Goal: Task Accomplishment & Management: Complete application form

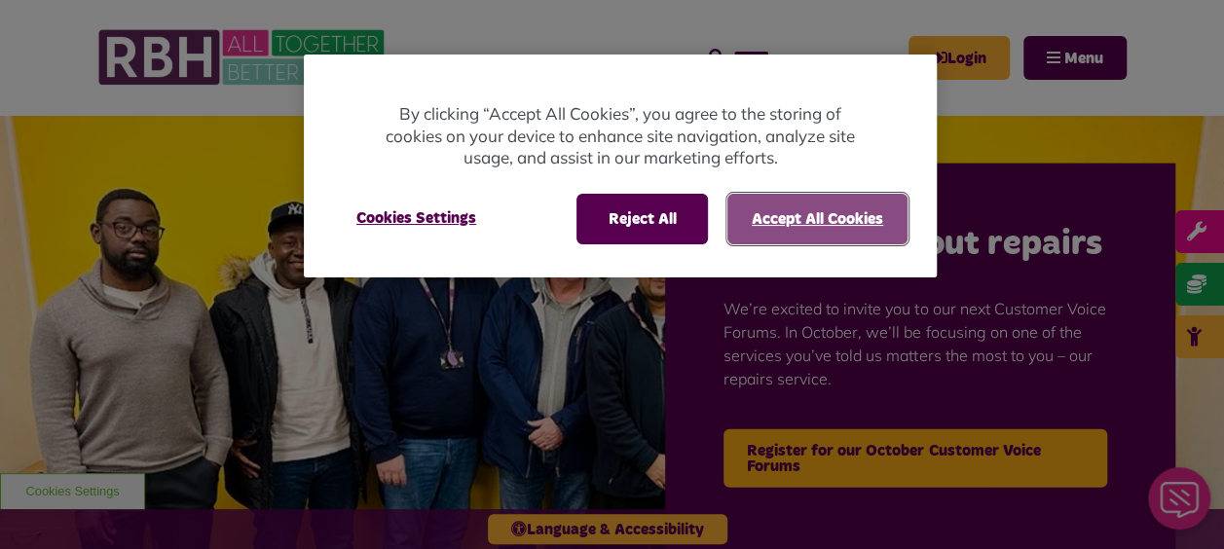
click at [781, 216] on button "Accept All Cookies" at bounding box center [817, 219] width 180 height 51
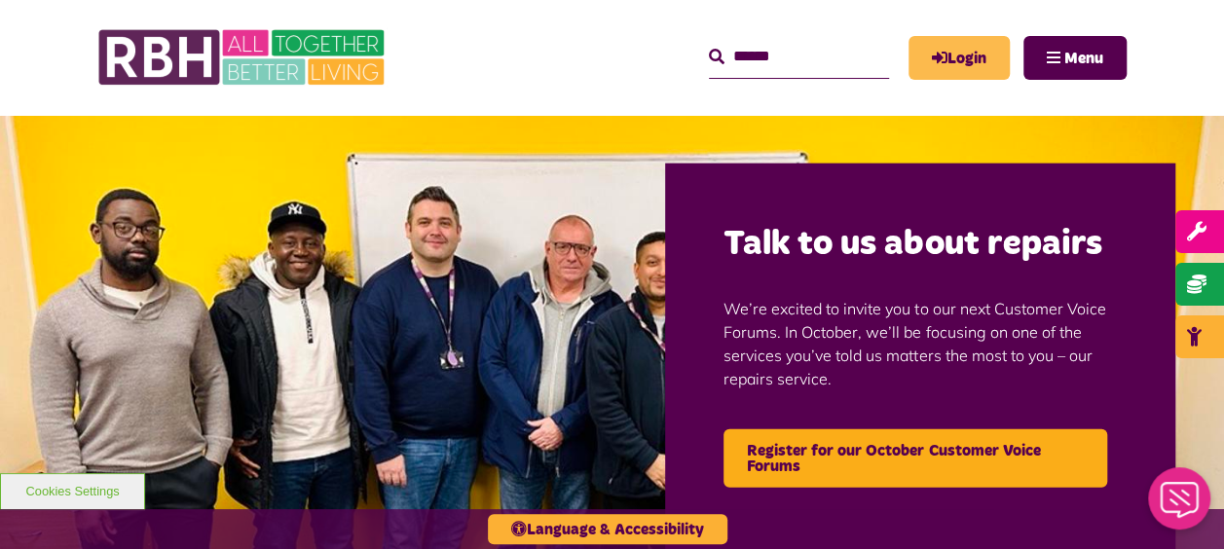
click at [955, 40] on link "Login" at bounding box center [958, 58] width 101 height 44
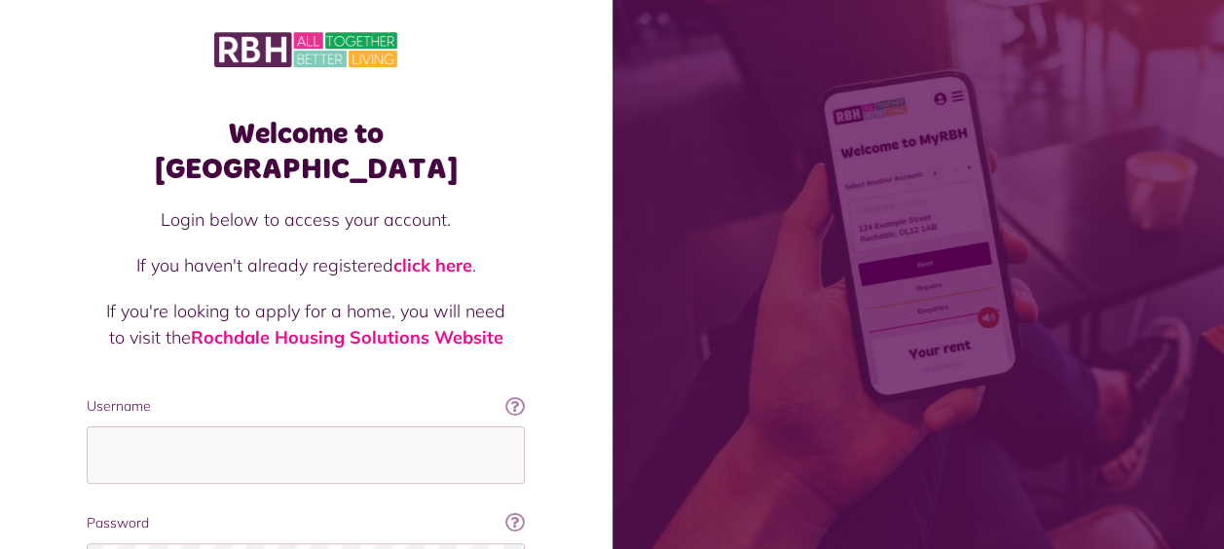
click at [511, 396] on icon at bounding box center [514, 405] width 19 height 19
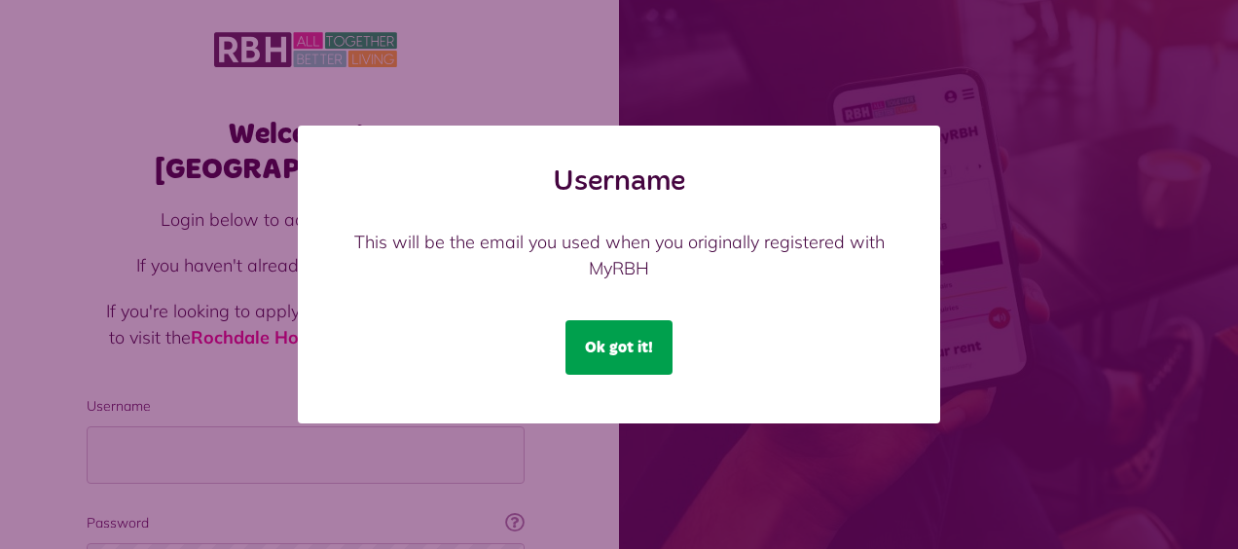
click at [614, 353] on button "Ok got it!" at bounding box center [619, 347] width 107 height 55
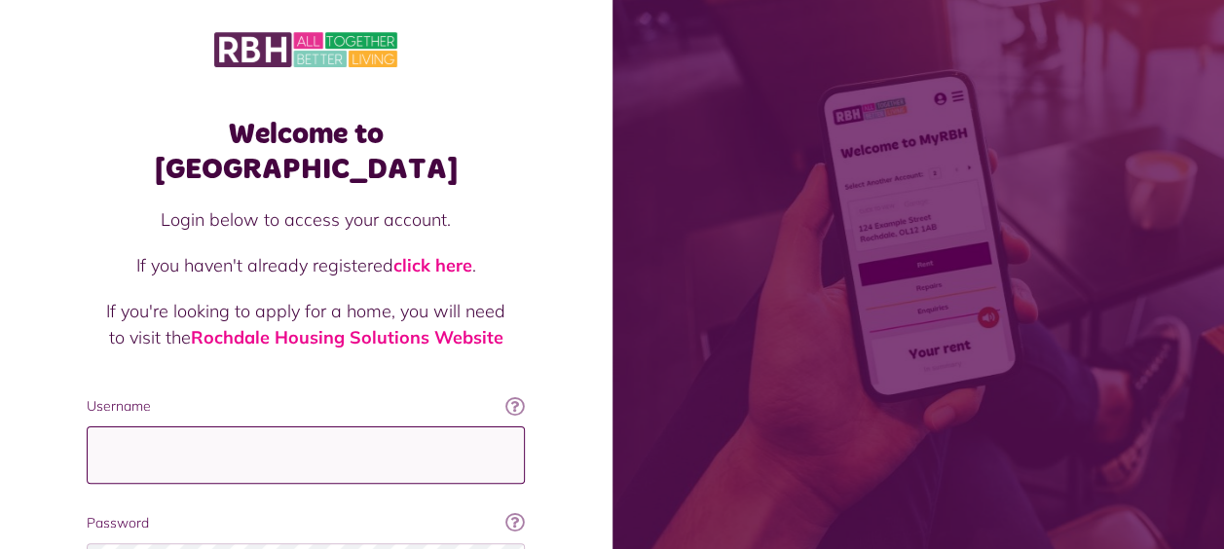
click at [184, 430] on input "Username" at bounding box center [306, 454] width 438 height 57
type input "**********"
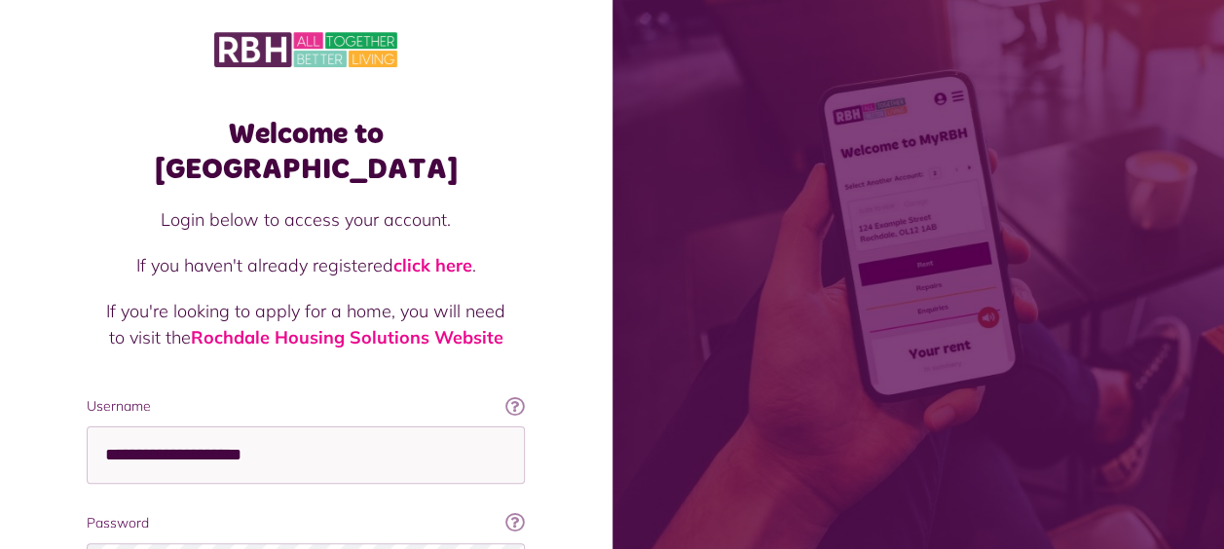
click at [29, 426] on div "Welcome to MyRBH Login below to access your account. If you haven't already reg…" at bounding box center [306, 391] width 612 height 783
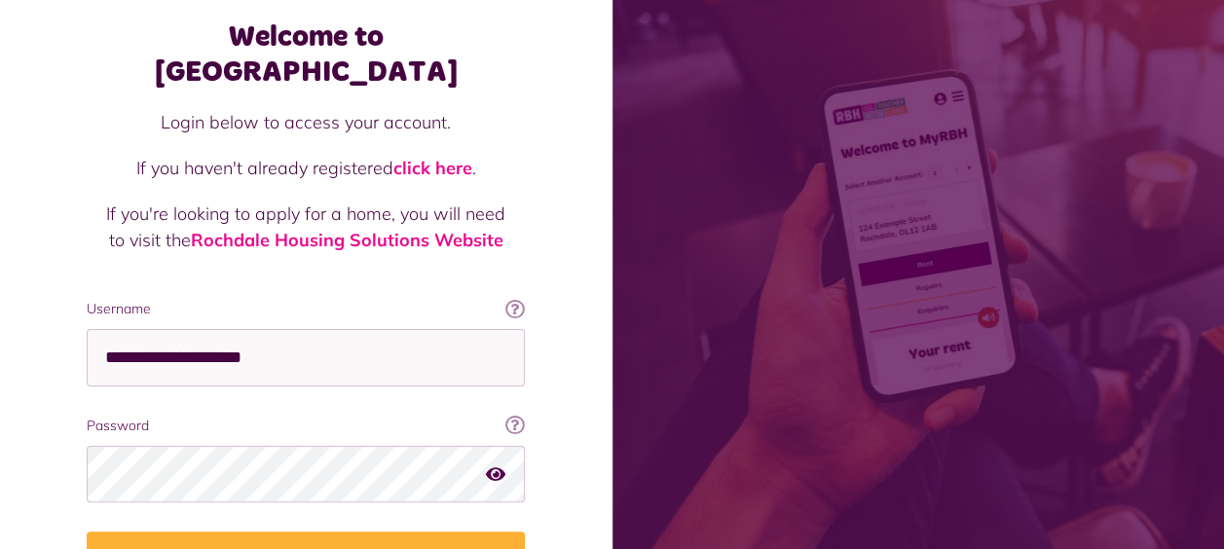
scroll to position [195, 0]
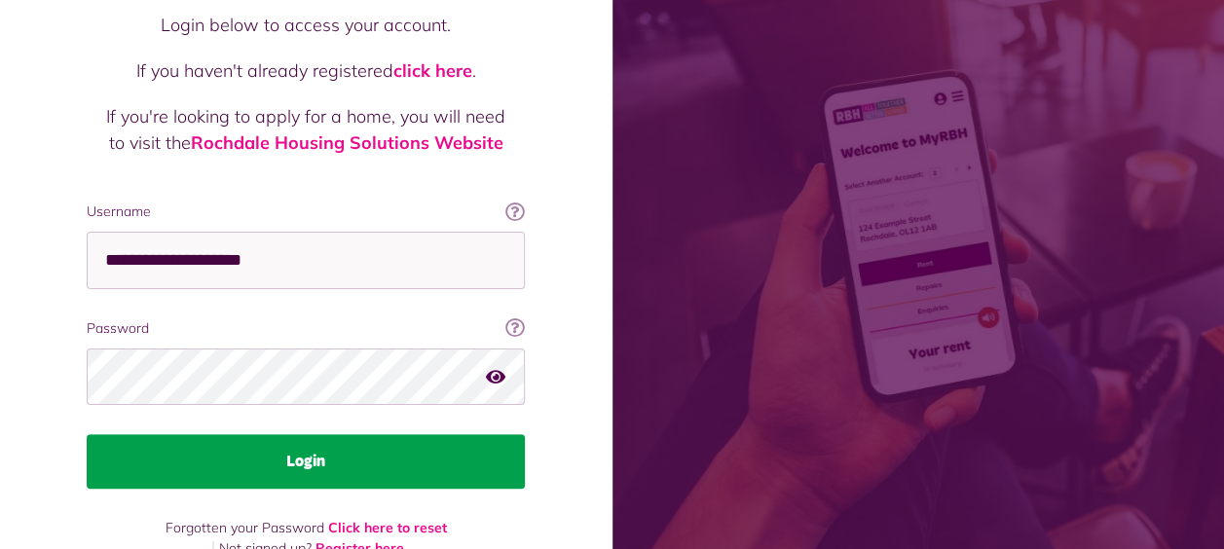
click at [291, 434] on button "Login" at bounding box center [306, 461] width 438 height 55
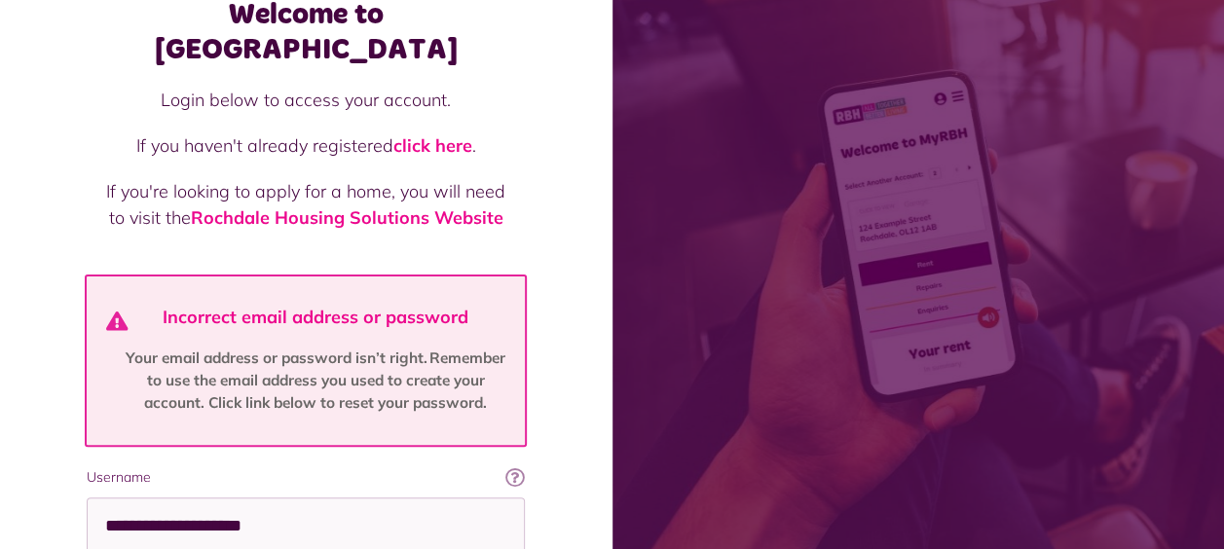
scroll to position [388, 0]
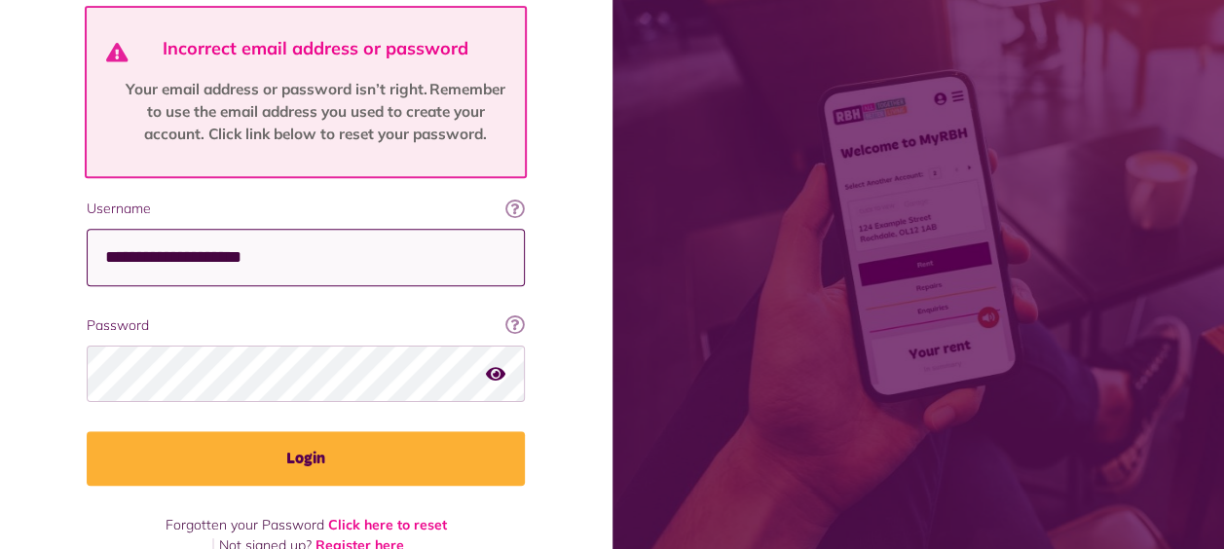
click at [298, 229] on input "**********" at bounding box center [306, 257] width 438 height 57
type input "*"
type input "**********"
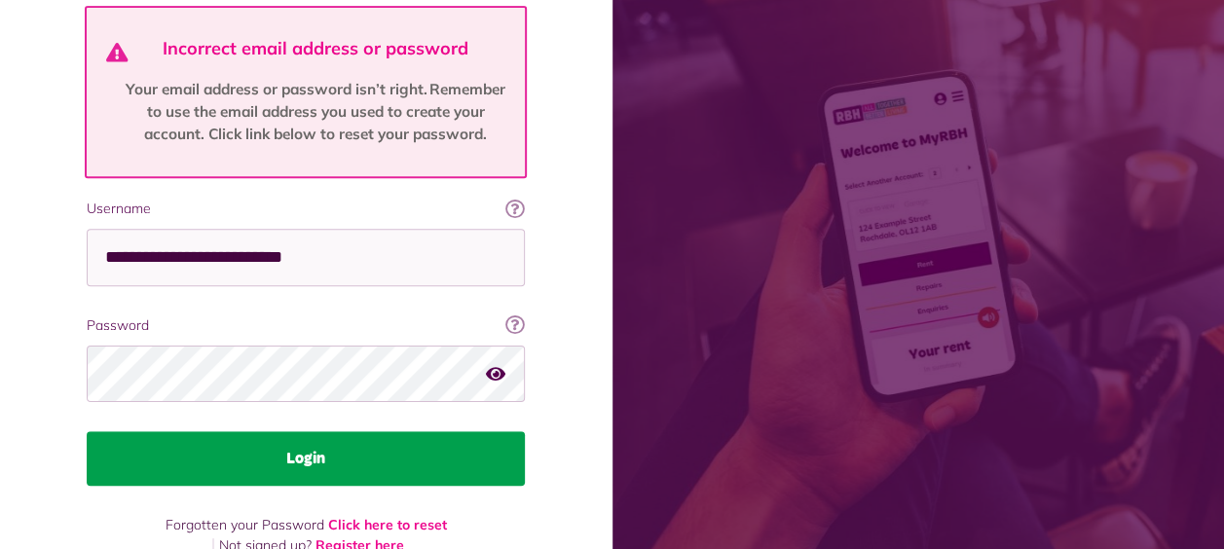
click at [314, 431] on button "Login" at bounding box center [306, 458] width 438 height 55
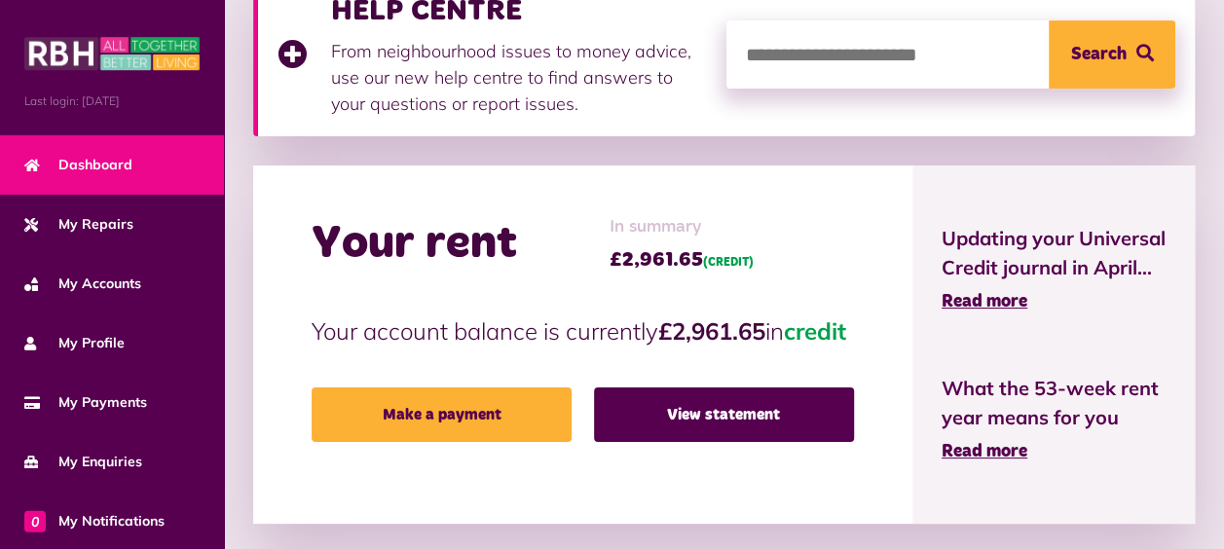
scroll to position [389, 0]
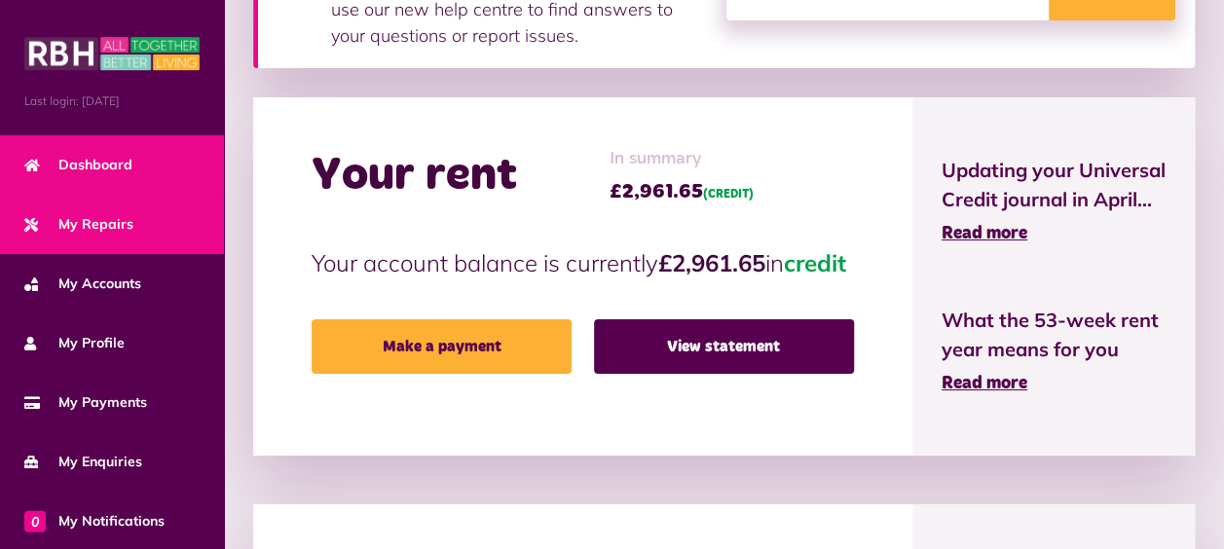
click at [84, 220] on span "My Repairs" at bounding box center [78, 224] width 109 height 20
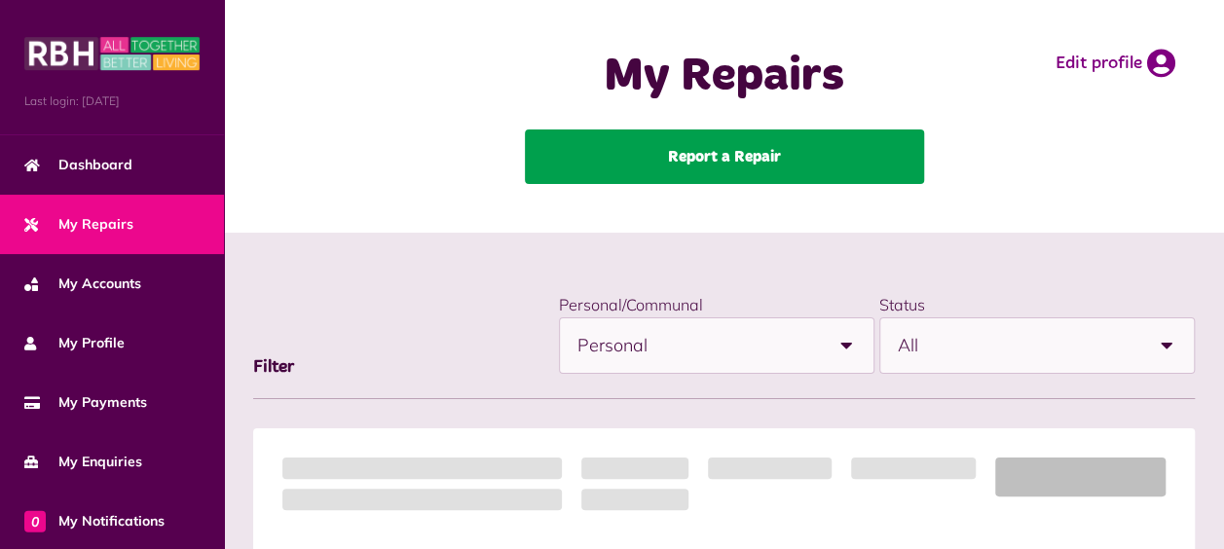
click at [703, 146] on link "Report a Repair" at bounding box center [724, 156] width 399 height 55
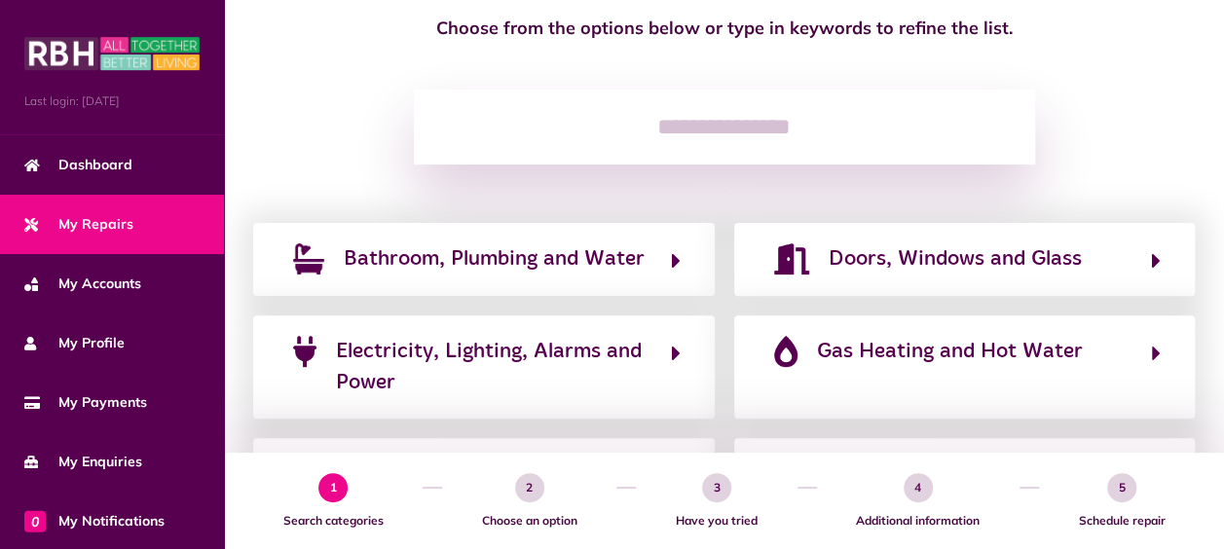
scroll to position [195, 0]
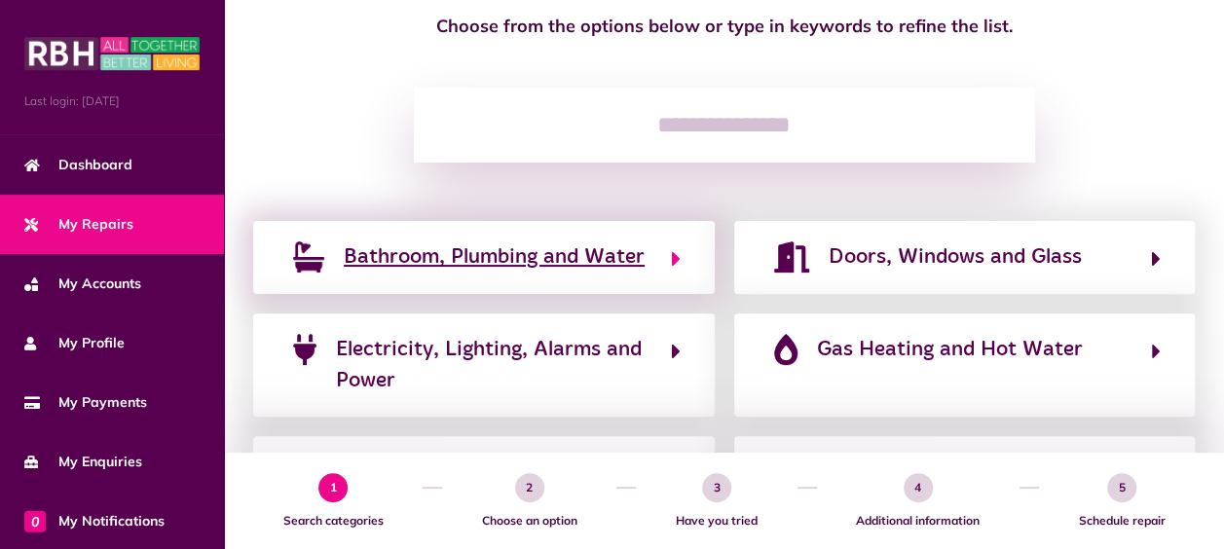
click at [428, 259] on span "Bathroom, Plumbing and Water" at bounding box center [494, 256] width 301 height 31
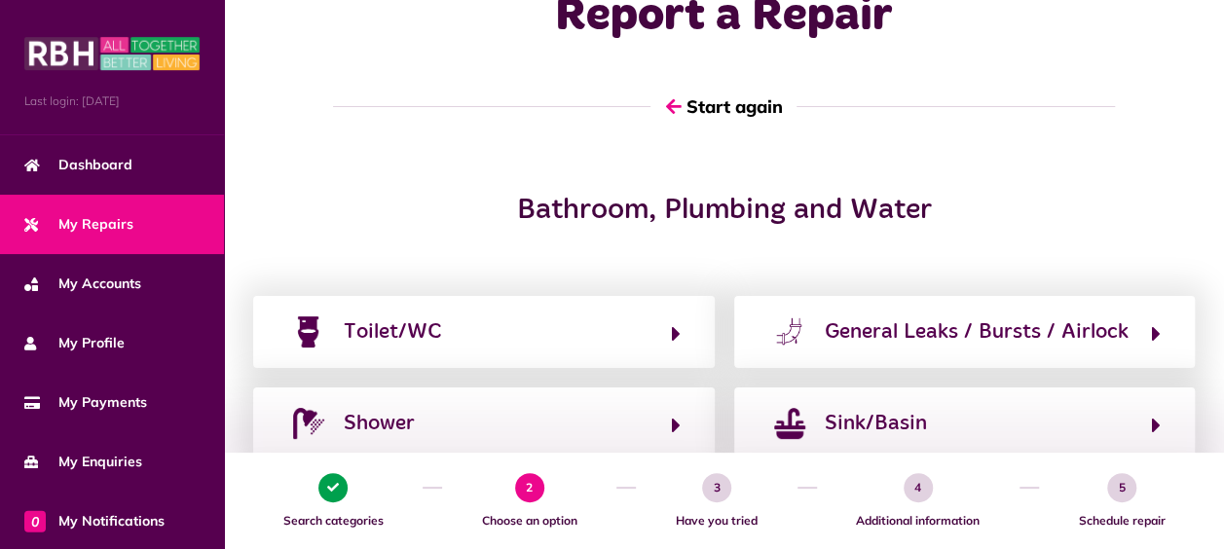
scroll to position [0, 0]
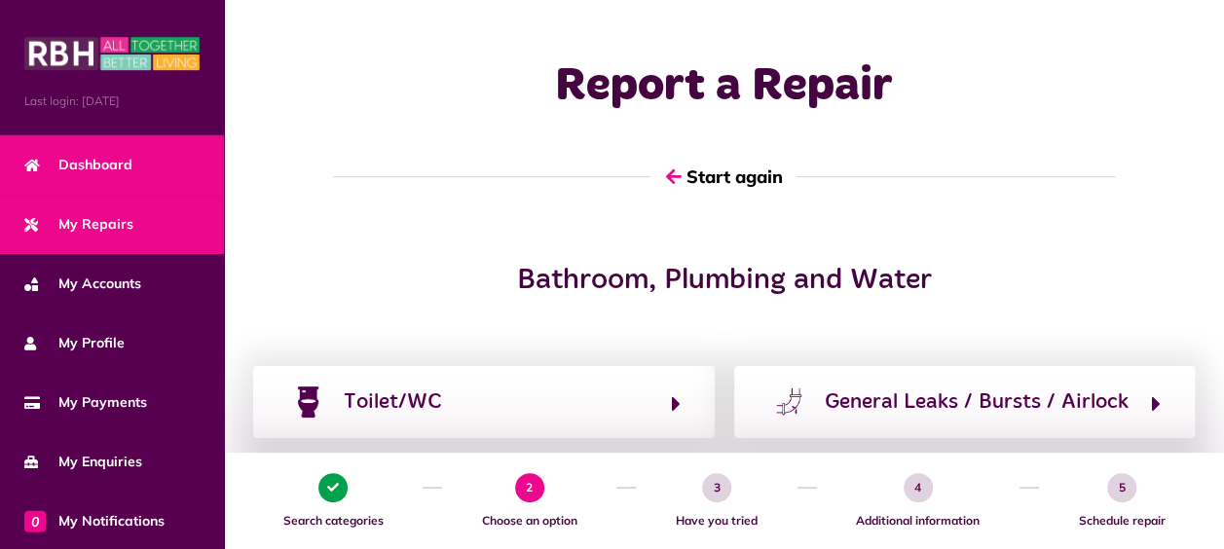
click at [90, 159] on span "Dashboard" at bounding box center [78, 165] width 108 height 20
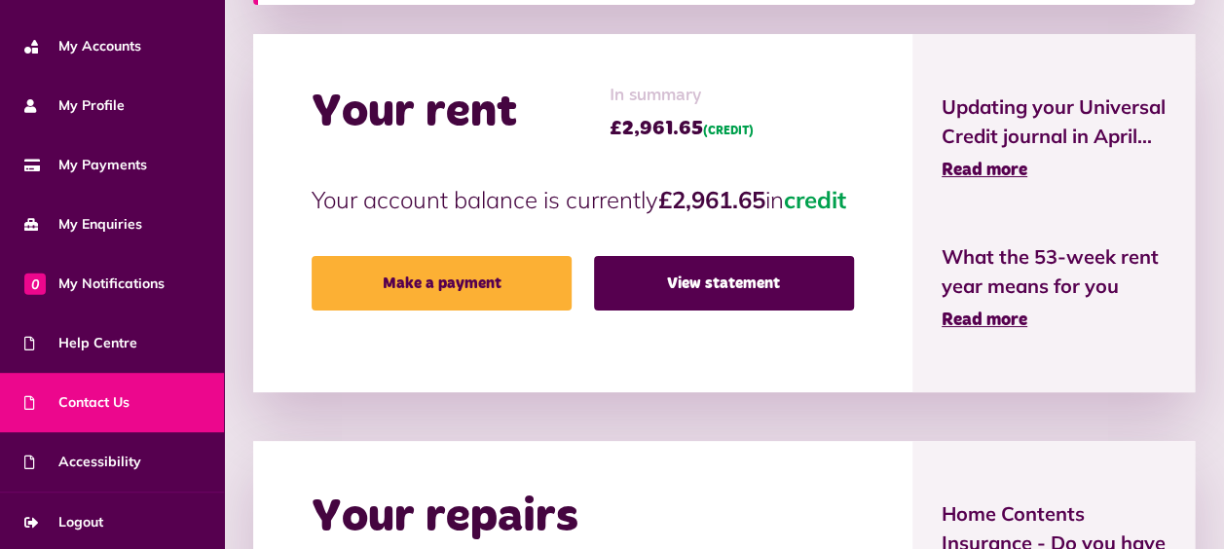
scroll to position [584, 0]
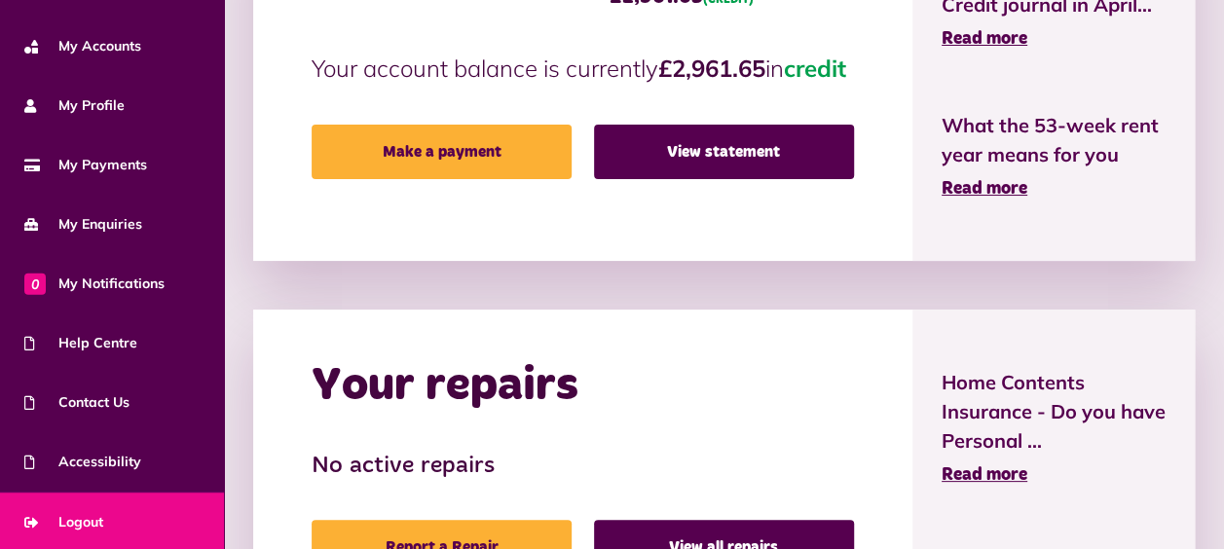
click at [67, 517] on span "Logout" at bounding box center [63, 522] width 79 height 20
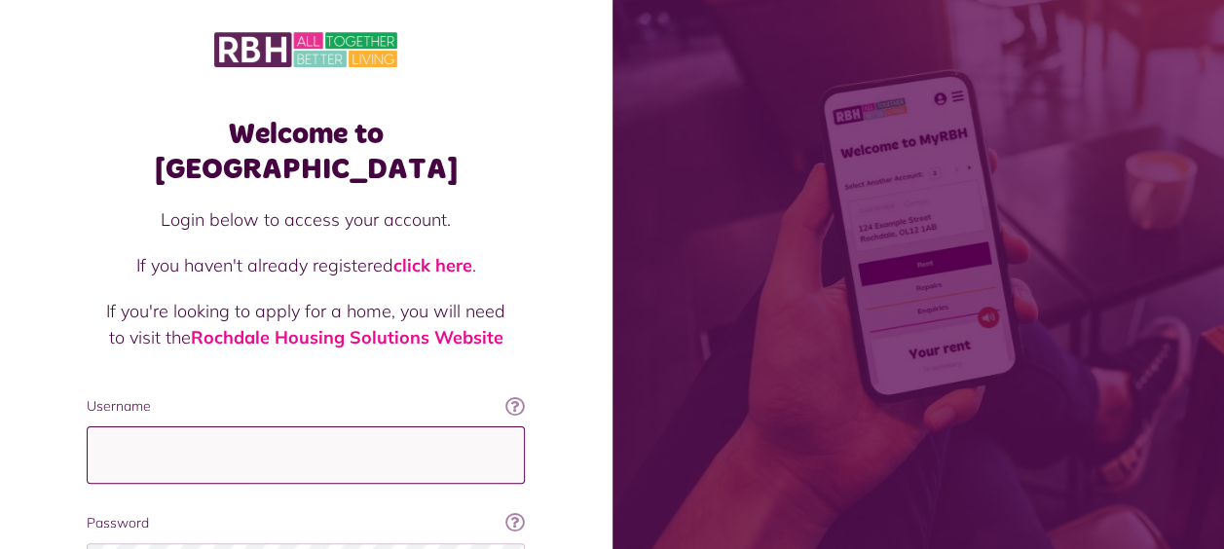
click at [171, 426] on input "Username" at bounding box center [306, 454] width 438 height 57
